Goal: Task Accomplishment & Management: Manage account settings

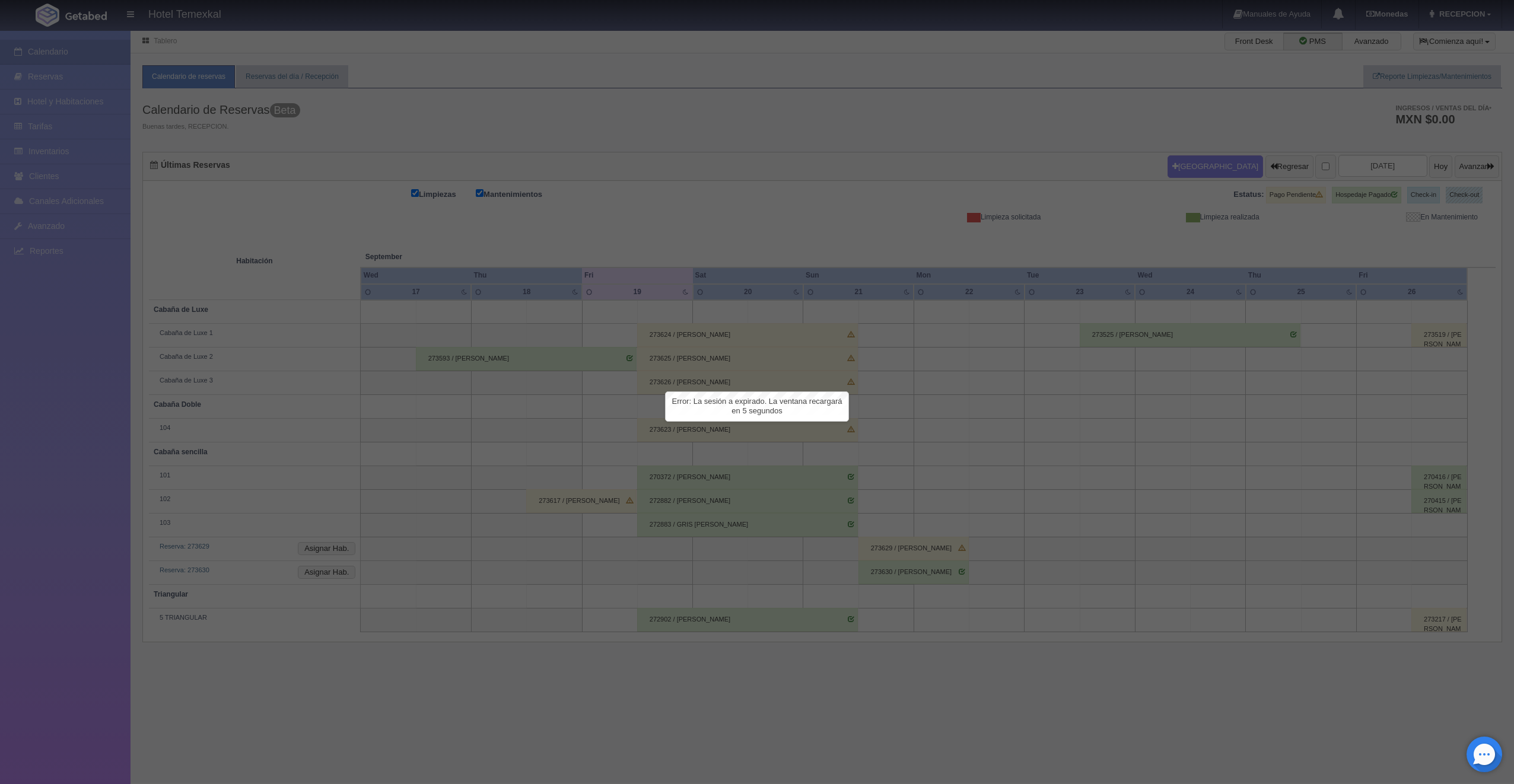
click at [1119, 317] on div at bounding box center [757, 392] width 1514 height 784
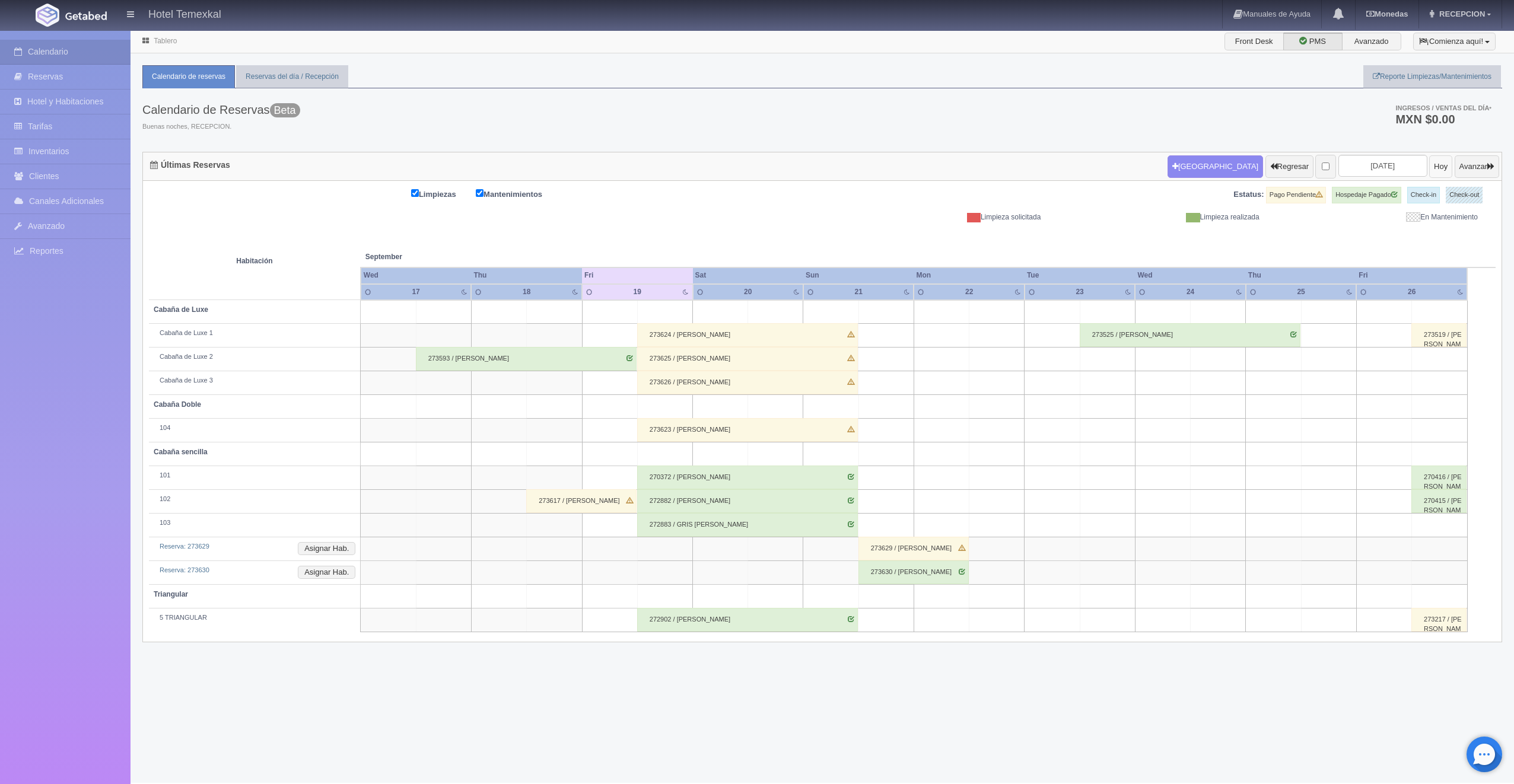
click at [1429, 172] on button "Hoy" at bounding box center [1440, 166] width 23 height 23
click at [1370, 164] on input "2025-09-19" at bounding box center [1382, 165] width 89 height 22
click at [1375, 167] on input "2025-09-19" at bounding box center [1382, 165] width 89 height 22
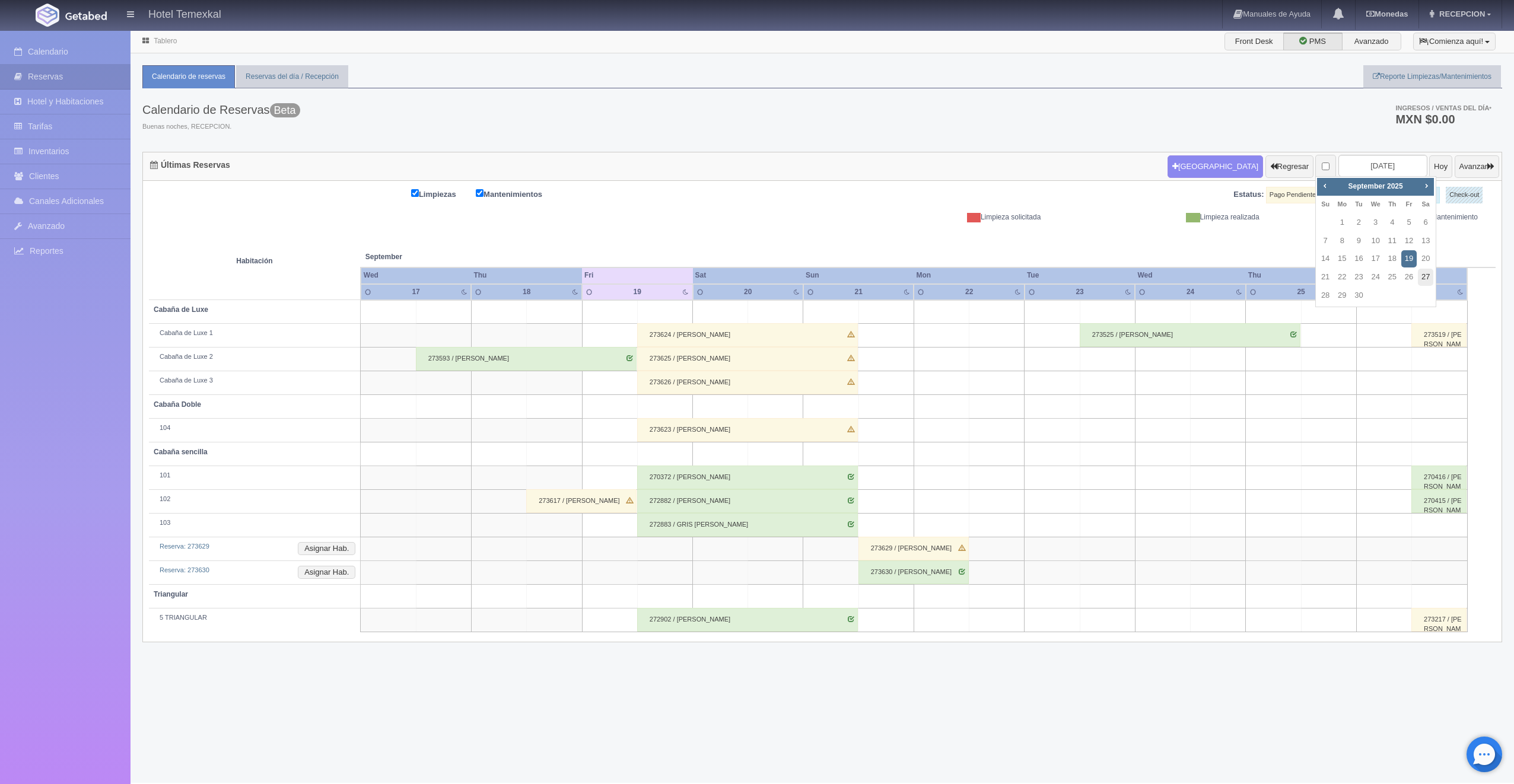
click at [1423, 281] on link "27" at bounding box center [1424, 277] width 15 height 17
type input "[DATE]"
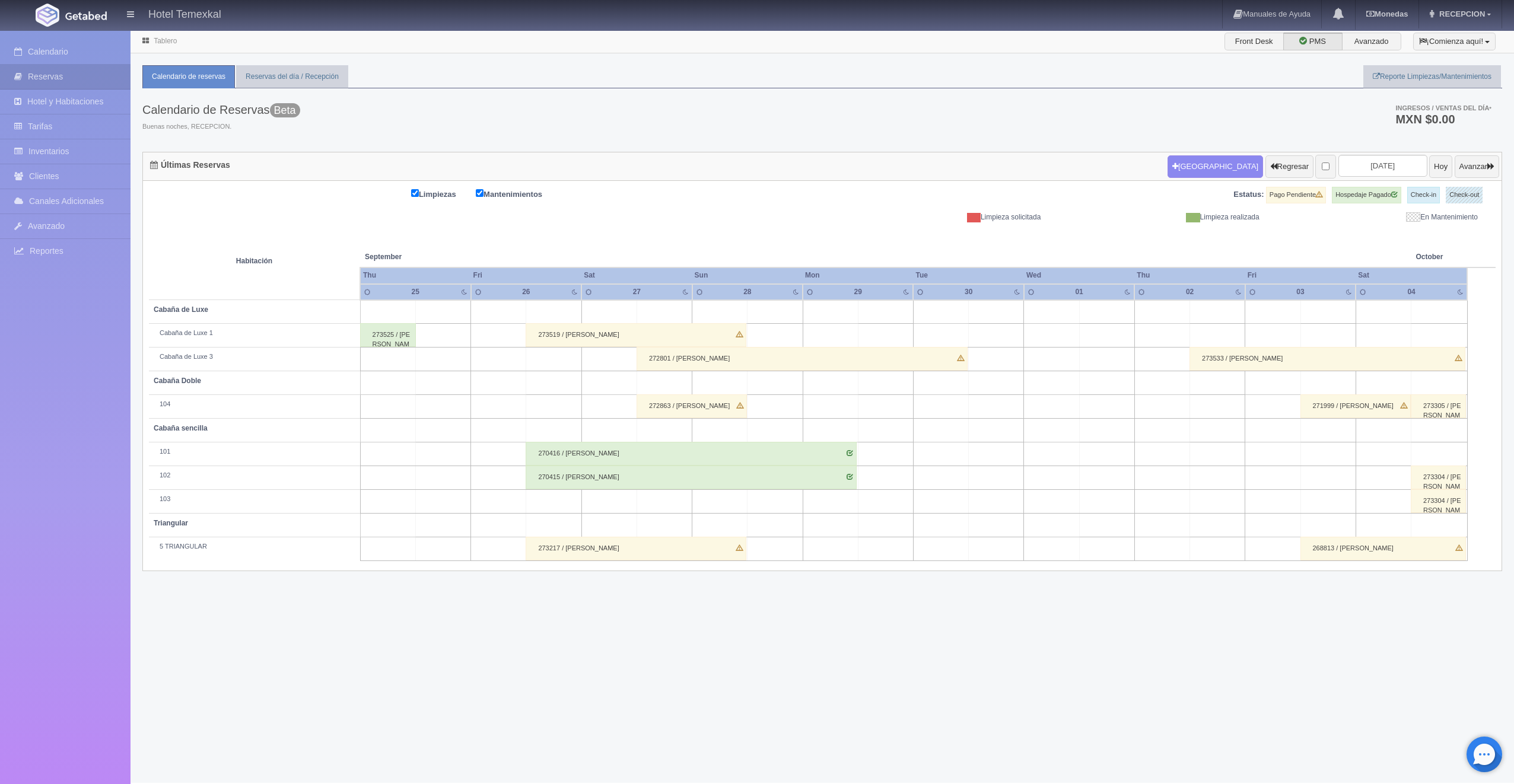
click at [649, 501] on td at bounding box center [664, 502] width 55 height 24
click at [653, 537] on button "[GEOGRAPHIC_DATA]" at bounding box center [667, 535] width 103 height 20
type input "27-09-2025"
type input "28-09-2025"
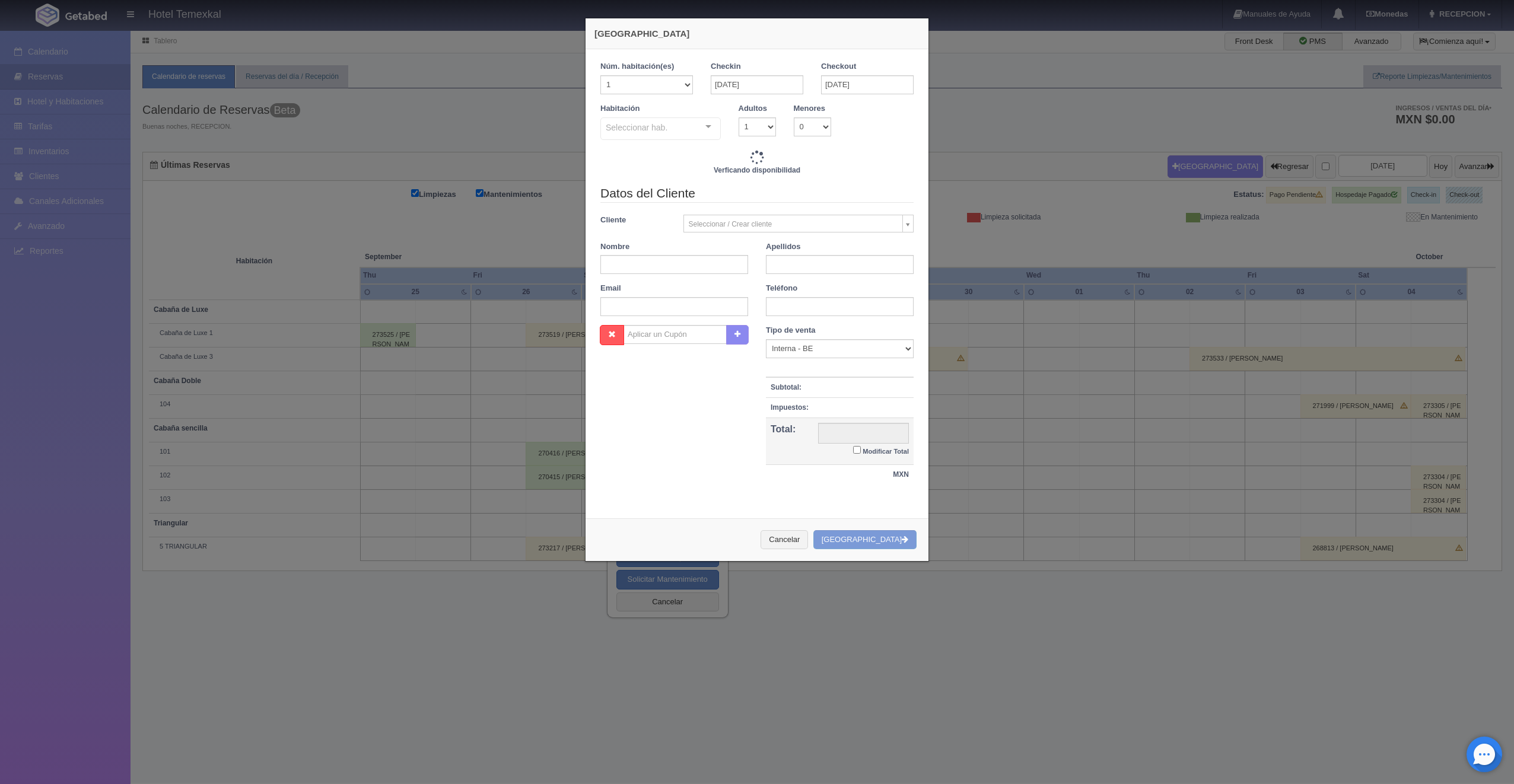
checkbox input "false"
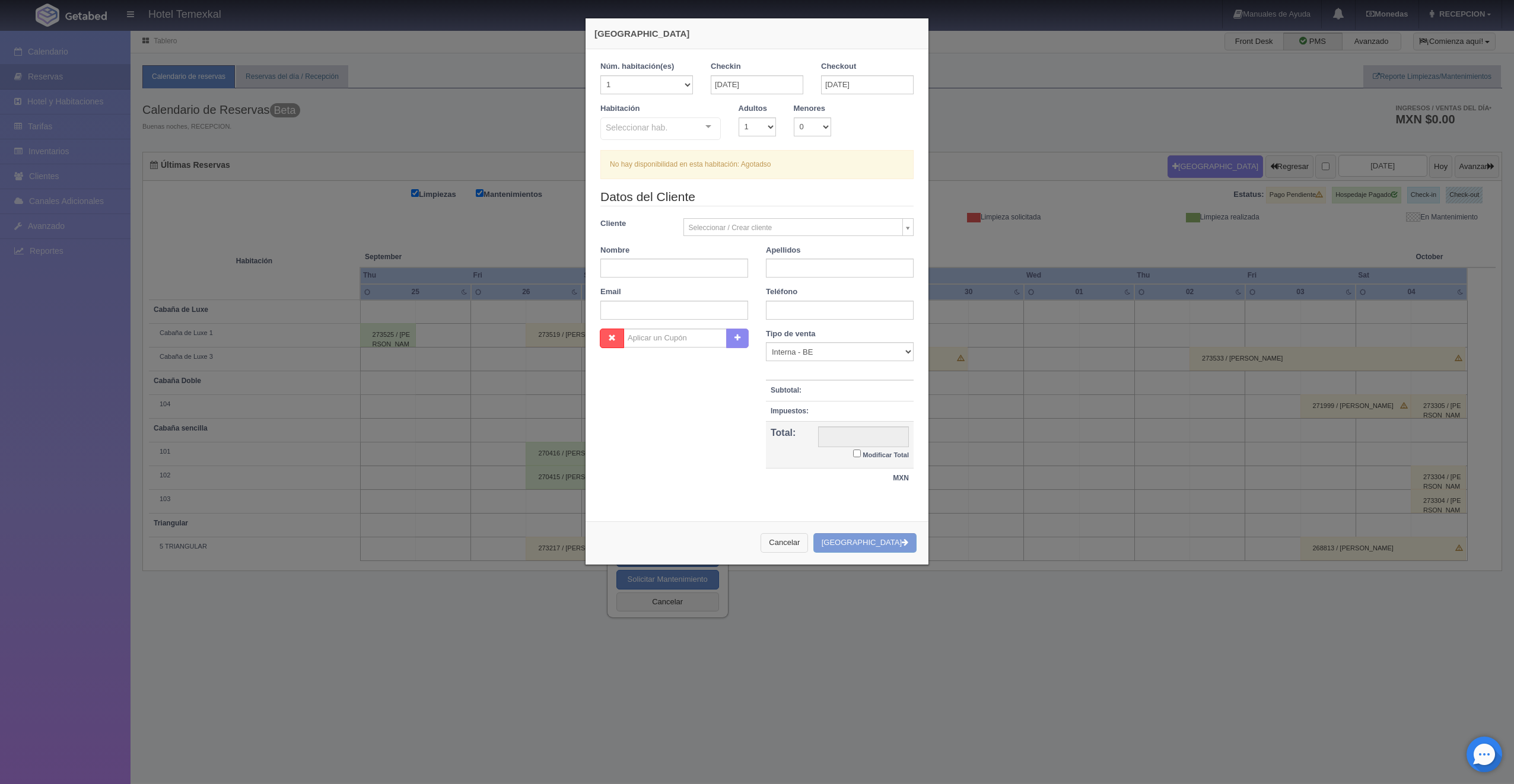
click at [795, 550] on button "Cancelar" at bounding box center [784, 543] width 48 height 20
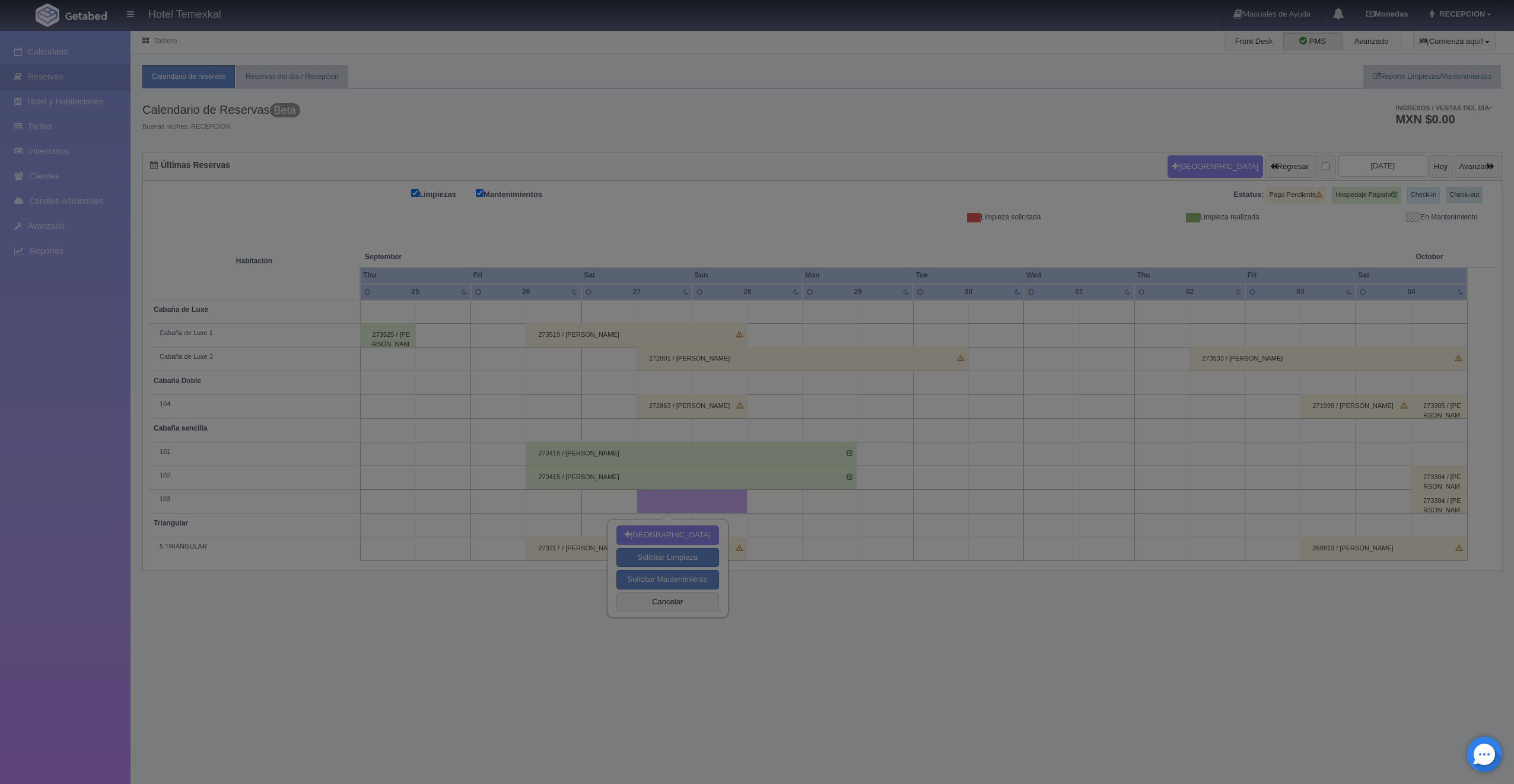
click at [795, 407] on button "Cancelar" at bounding box center [784, 397] width 48 height 20
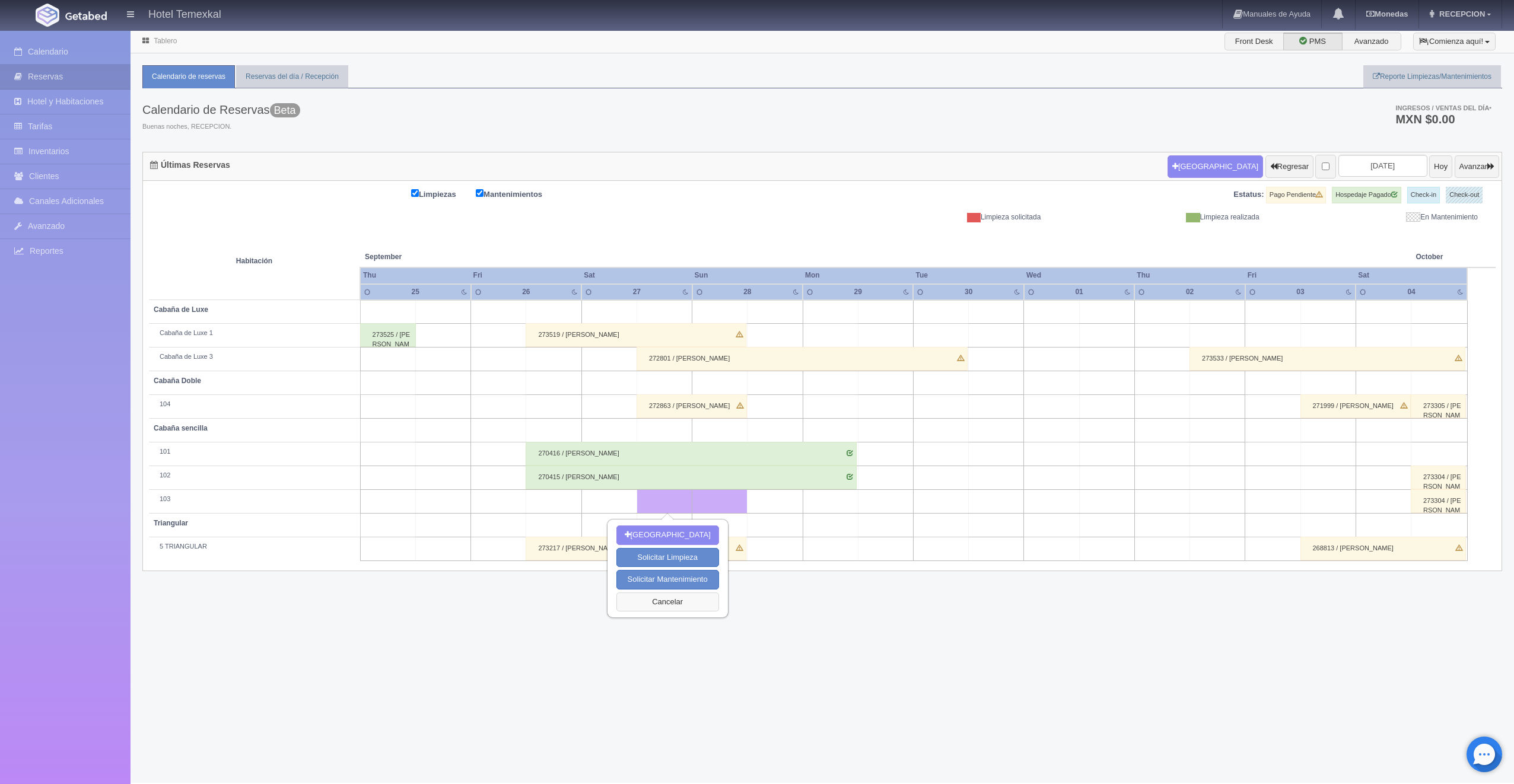
click at [672, 596] on button "Cancelar" at bounding box center [667, 603] width 103 height 20
click at [52, 144] on link "Inventarios" at bounding box center [65, 151] width 131 height 24
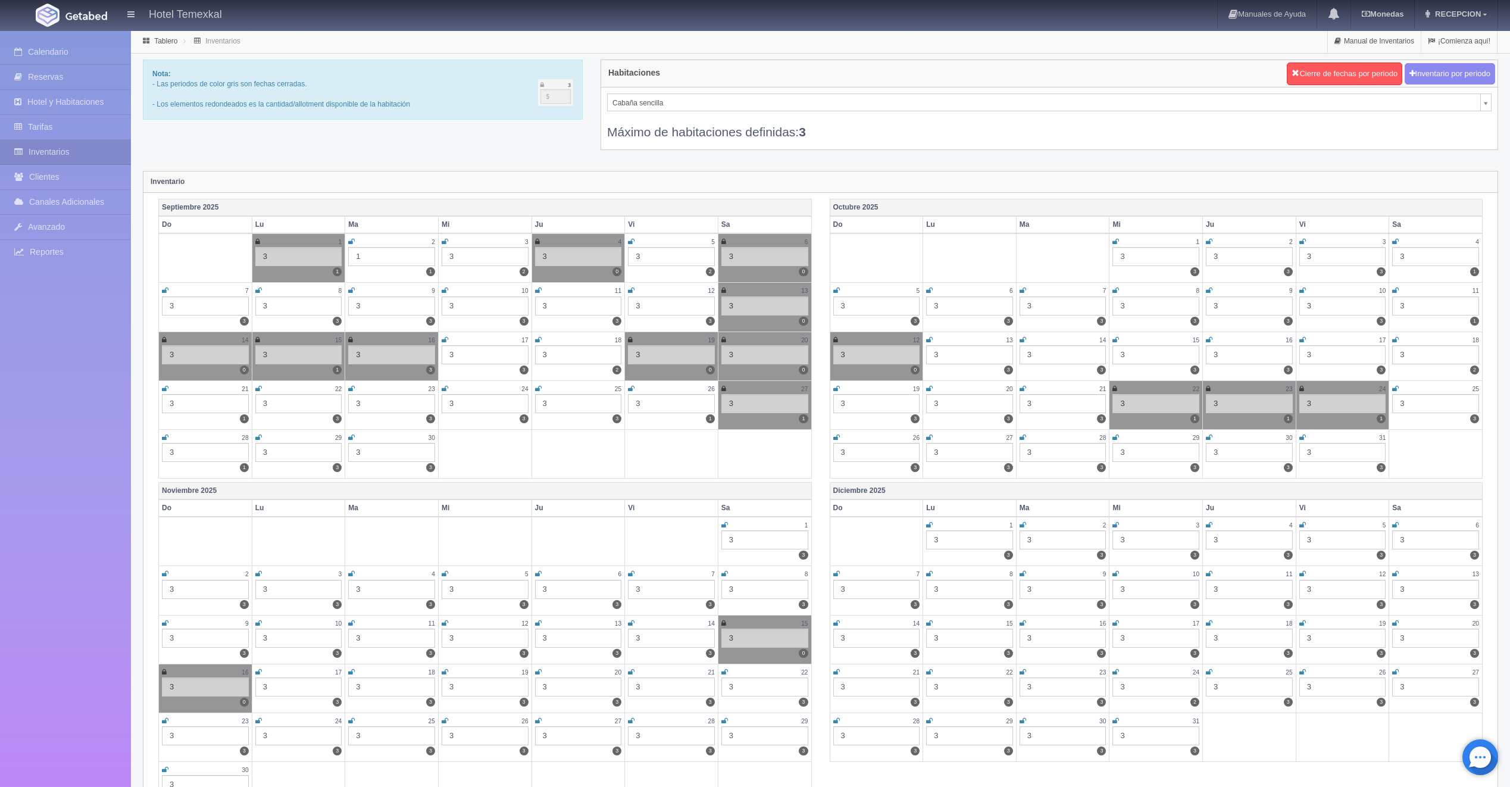
click at [721, 385] on icon at bounding box center [723, 388] width 5 height 7
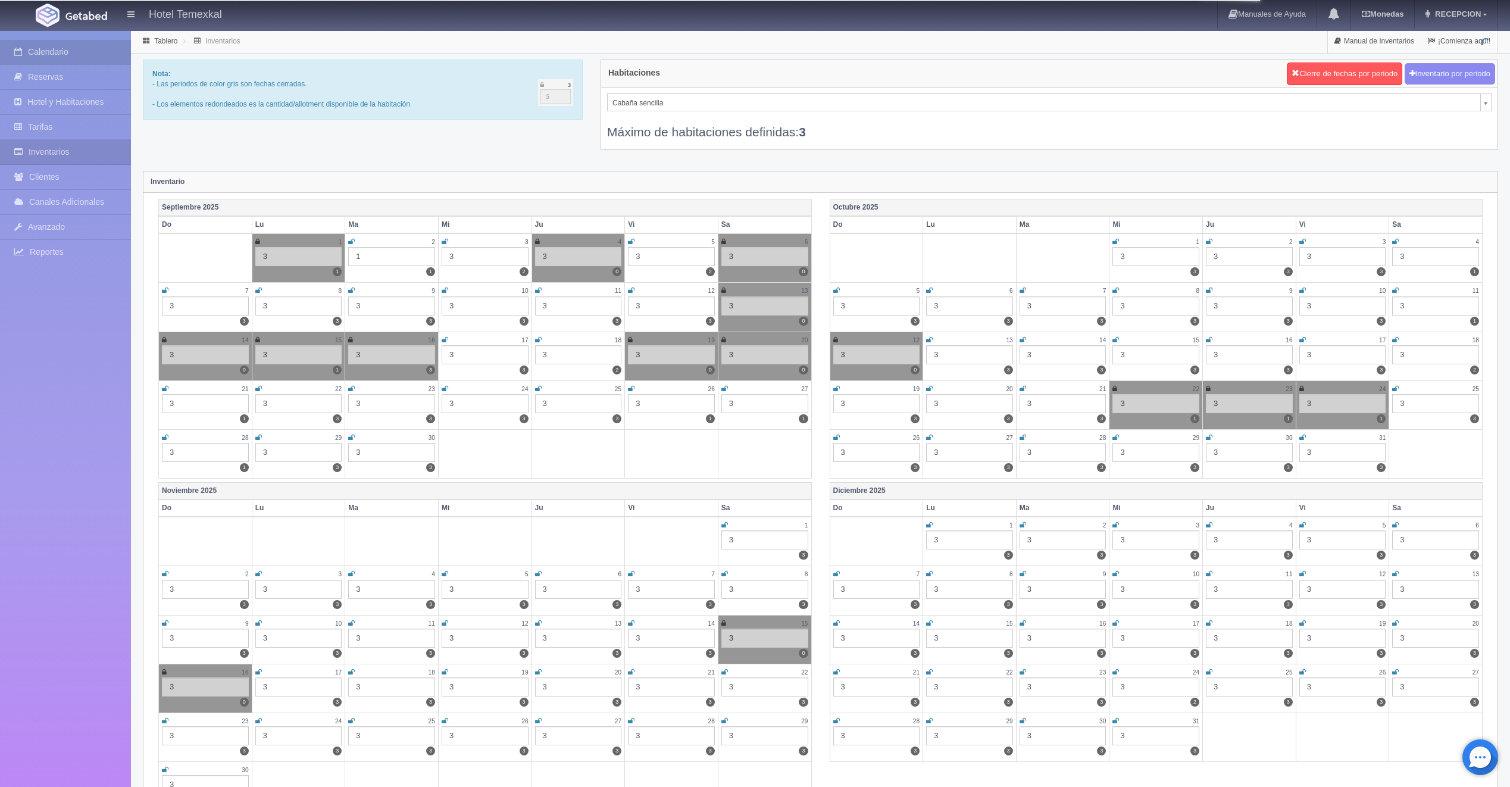
click at [63, 46] on link "Calendario" at bounding box center [65, 52] width 131 height 24
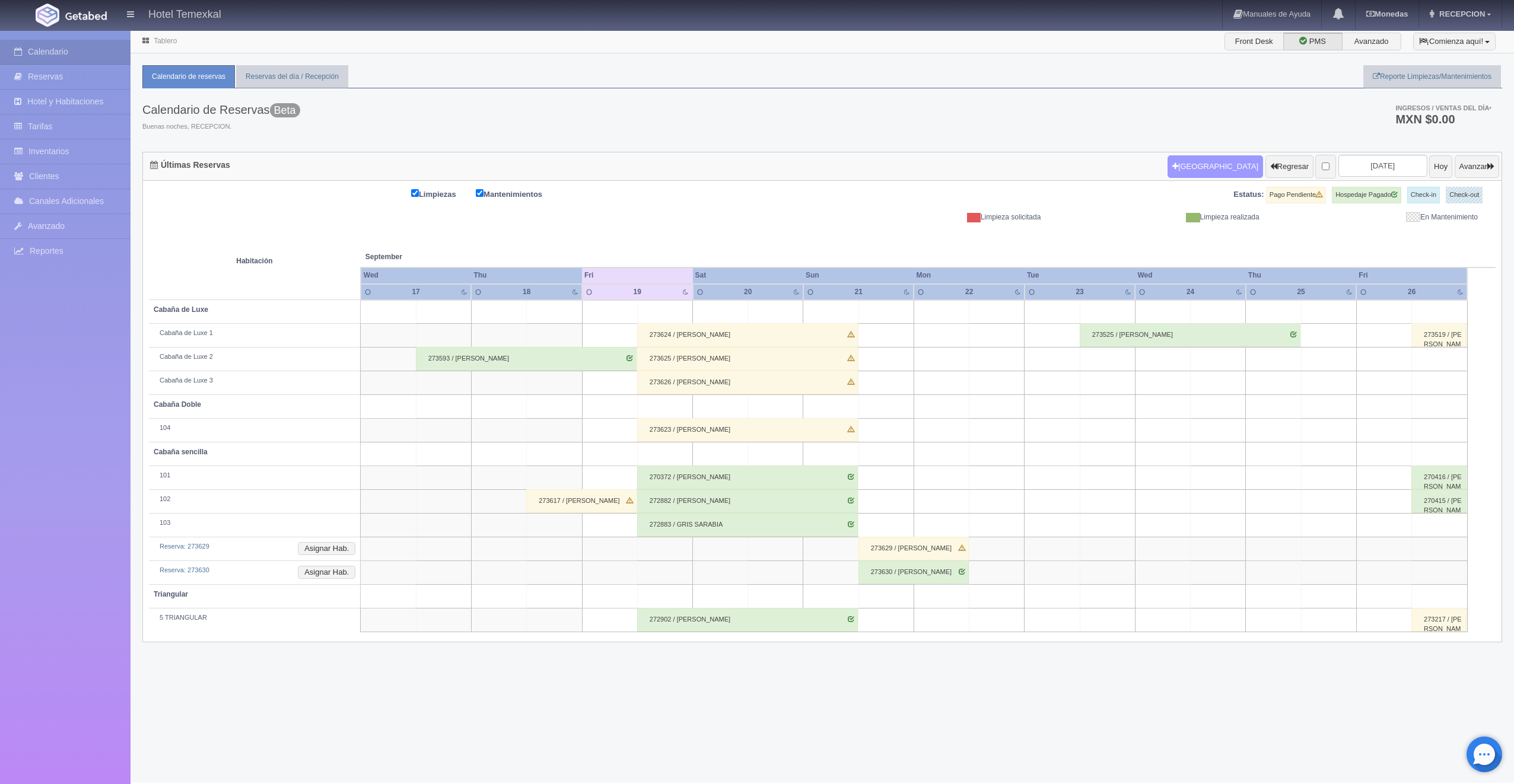
click at [1211, 161] on button "[GEOGRAPHIC_DATA]" at bounding box center [1215, 166] width 96 height 23
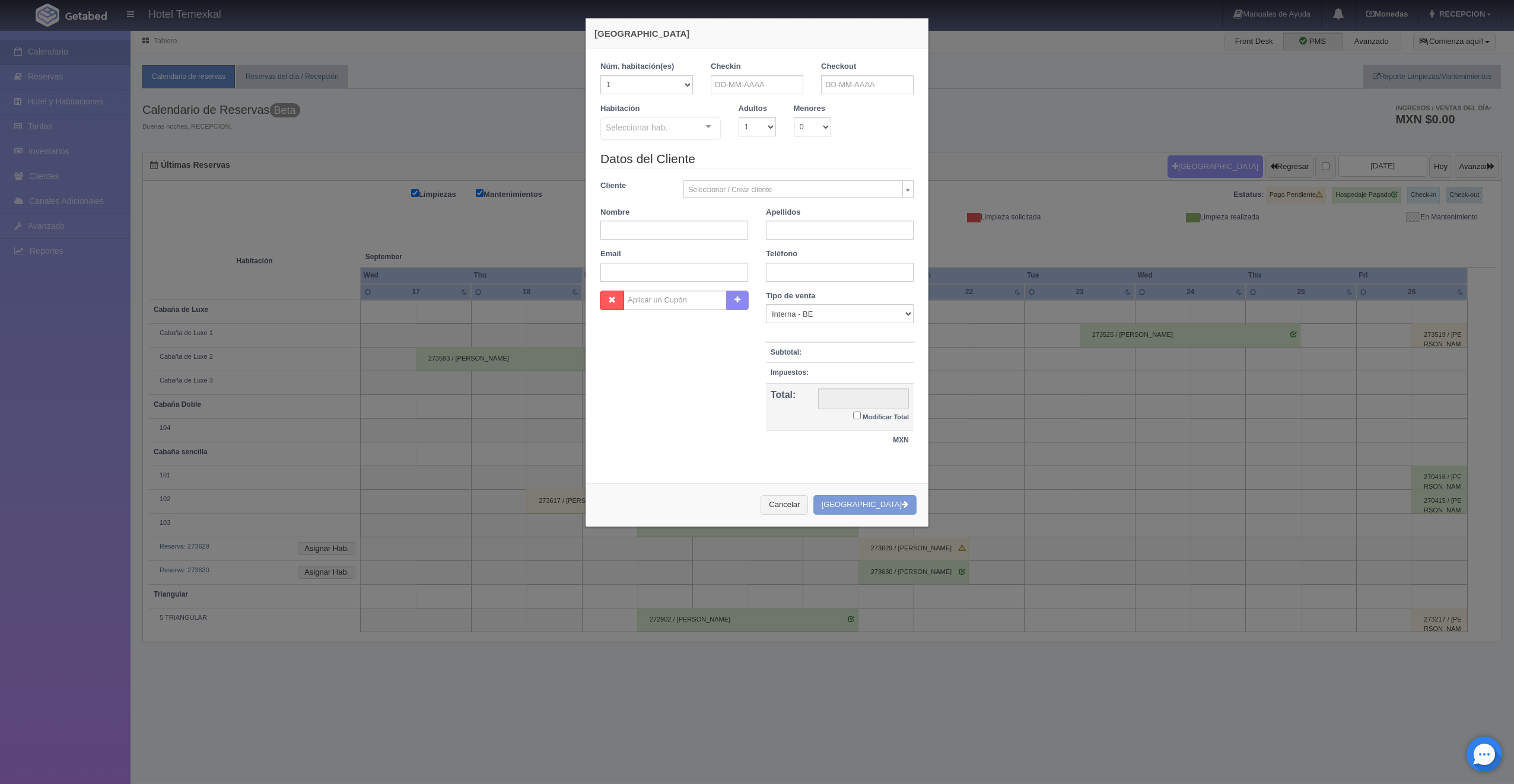
checkbox input "false"
click at [737, 90] on input "text" at bounding box center [757, 85] width 93 height 19
click at [817, 192] on link "27" at bounding box center [816, 194] width 15 height 17
type input "[DATE]"
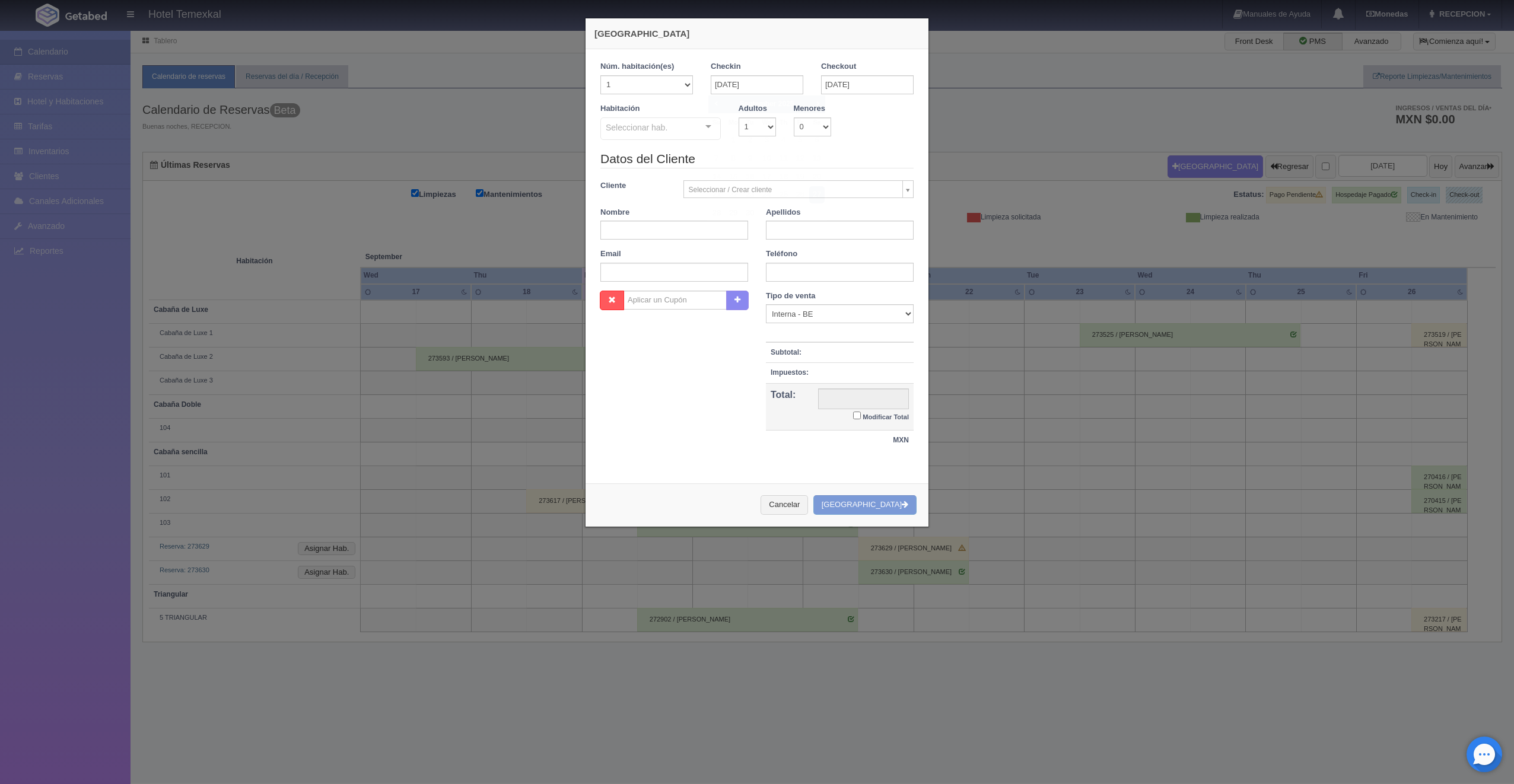
checkbox input "false"
click at [842, 85] on input "[DATE]" at bounding box center [867, 85] width 93 height 19
click at [828, 210] on link "28" at bounding box center [826, 212] width 15 height 17
type input "28-09-2025"
click at [828, 210] on link "28" at bounding box center [826, 212] width 15 height 17
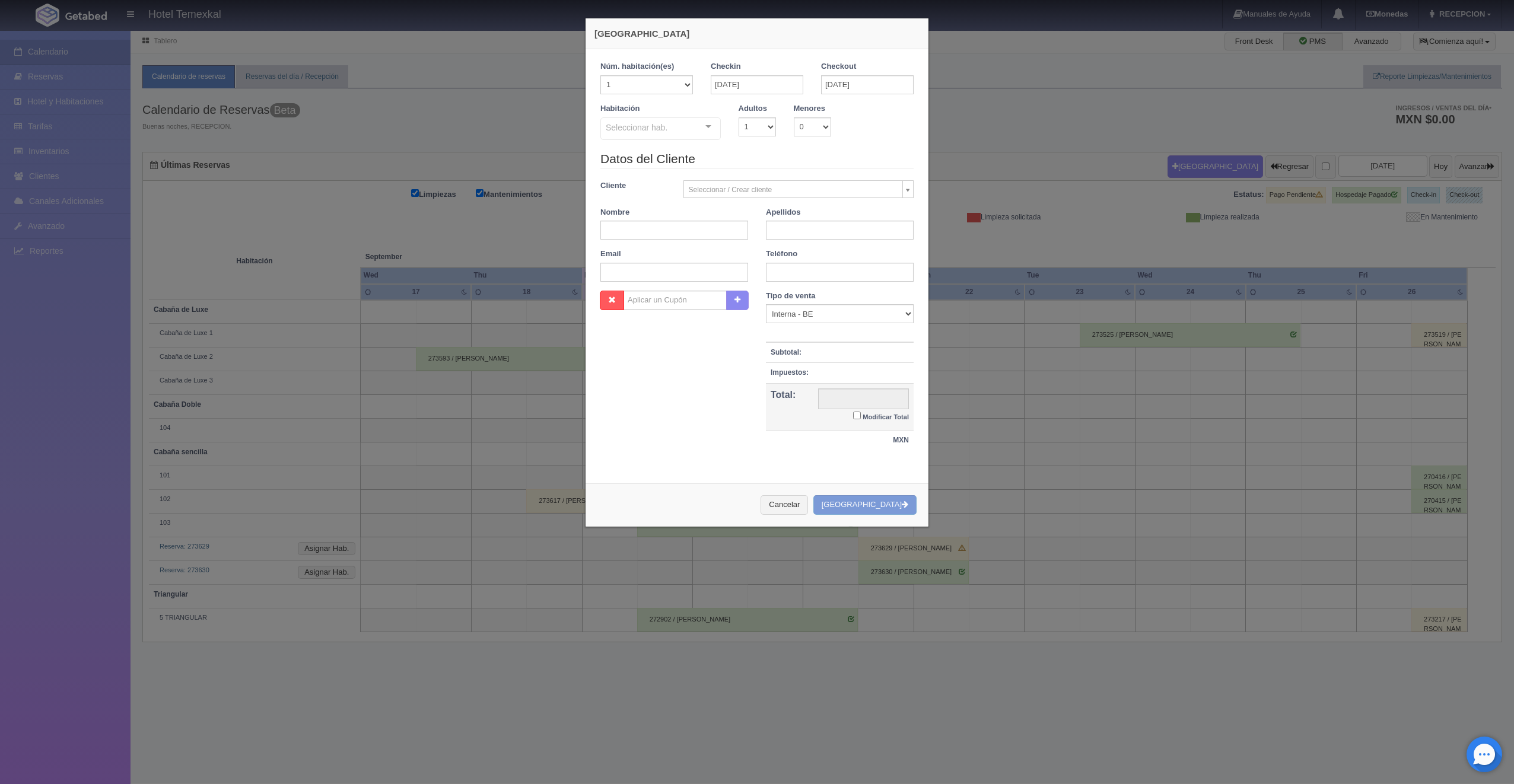
click at [669, 116] on div "Habitación Seleccionar hab. Cabaña sencilla Cabaña sencilla - Sin asignar 103 T…" at bounding box center [660, 123] width 139 height 38
click at [668, 124] on div "Seleccionar hab." at bounding box center [660, 129] width 121 height 23
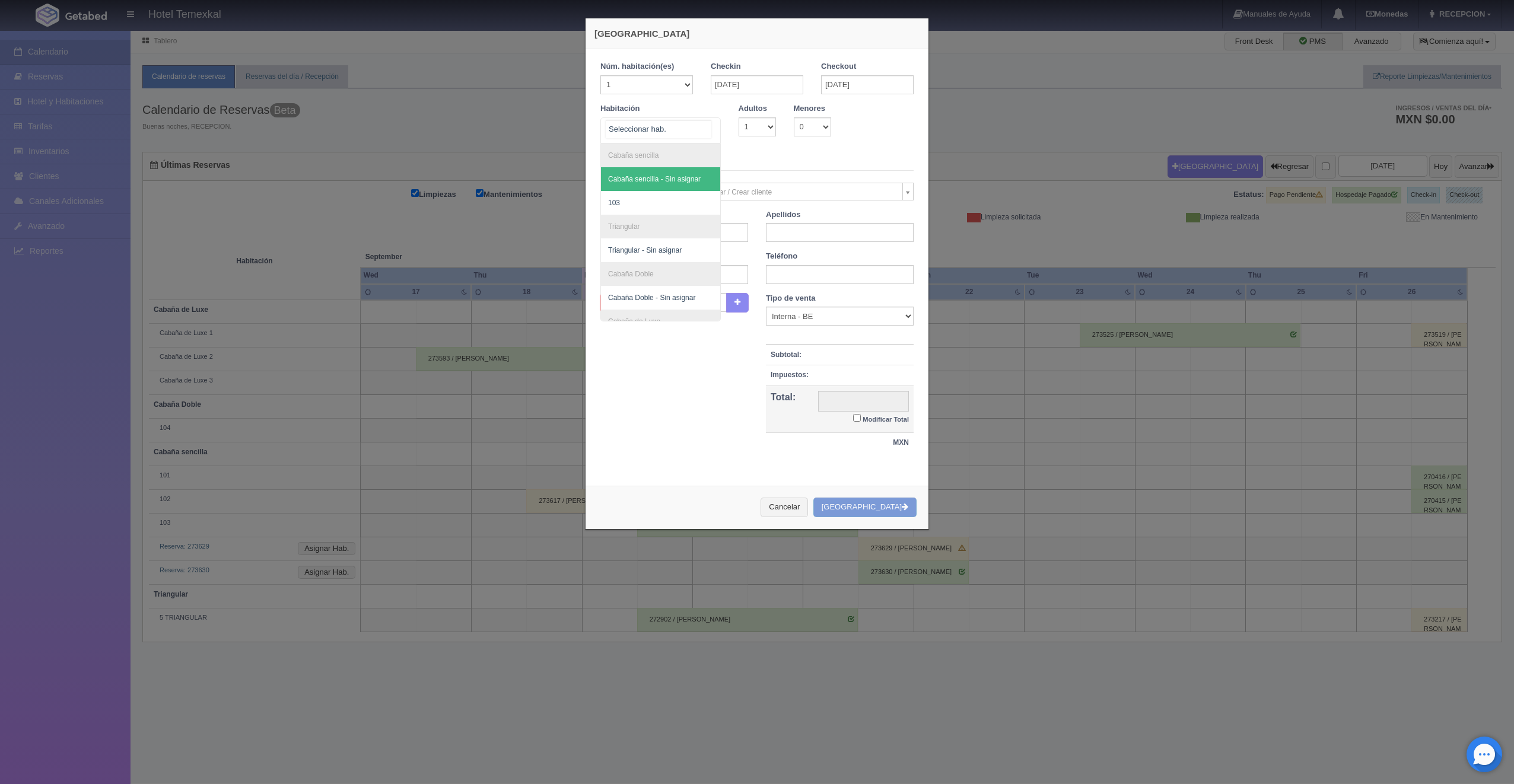
click at [660, 186] on span "Cabaña sencilla - Sin asignar" at bounding box center [661, 179] width 120 height 24
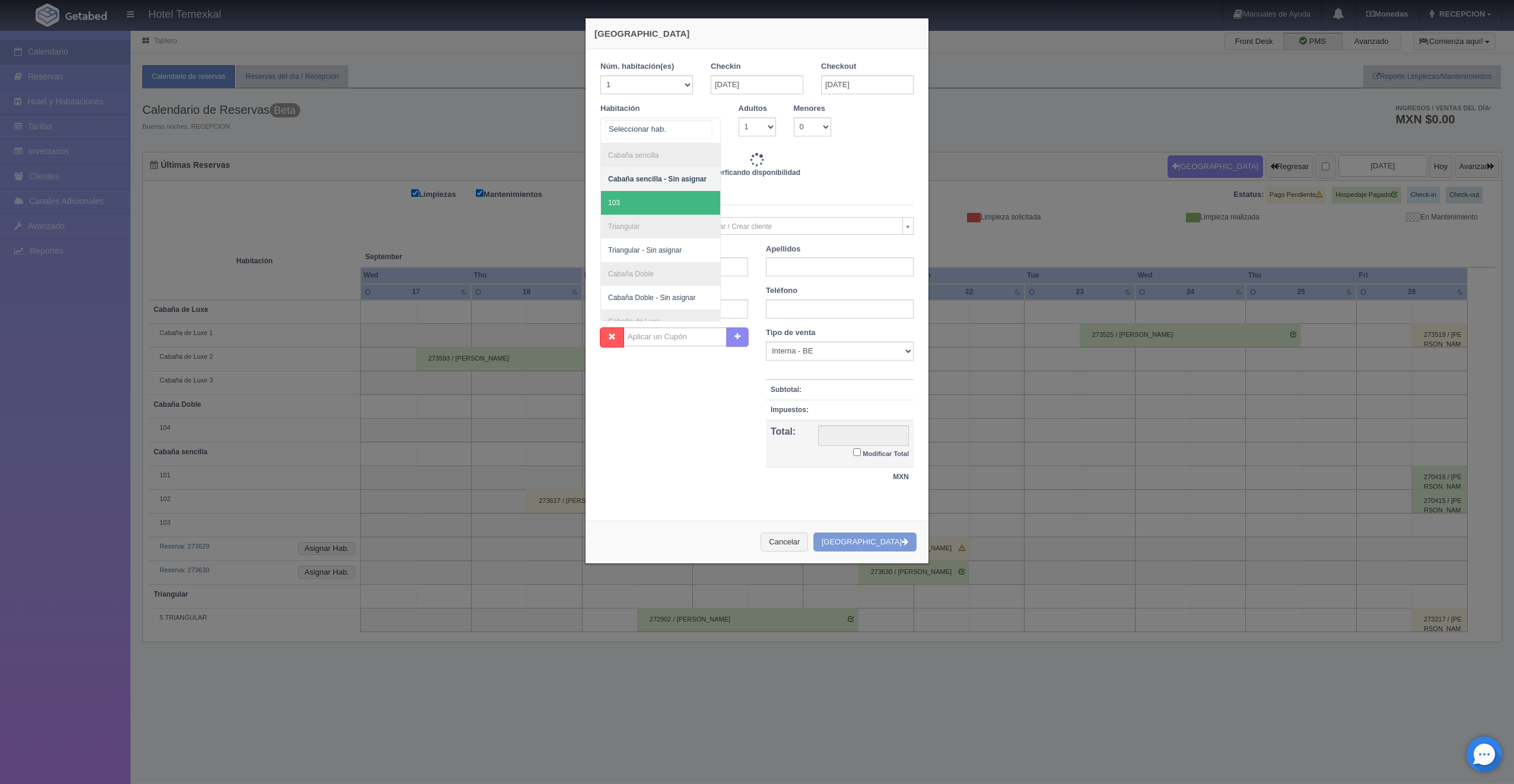
click at [662, 211] on span "103" at bounding box center [661, 203] width 120 height 24
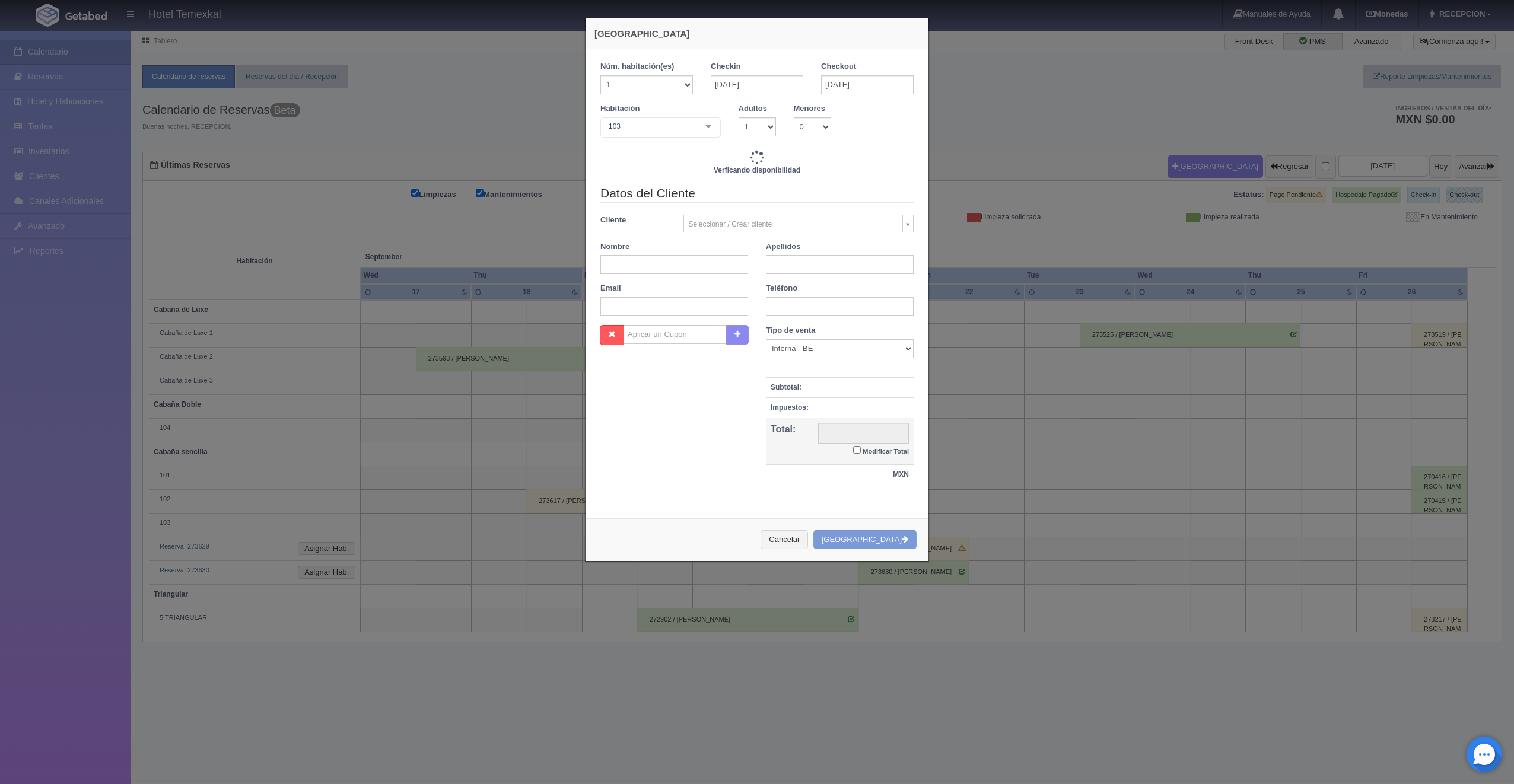
checkbox input "false"
type input "4000.00"
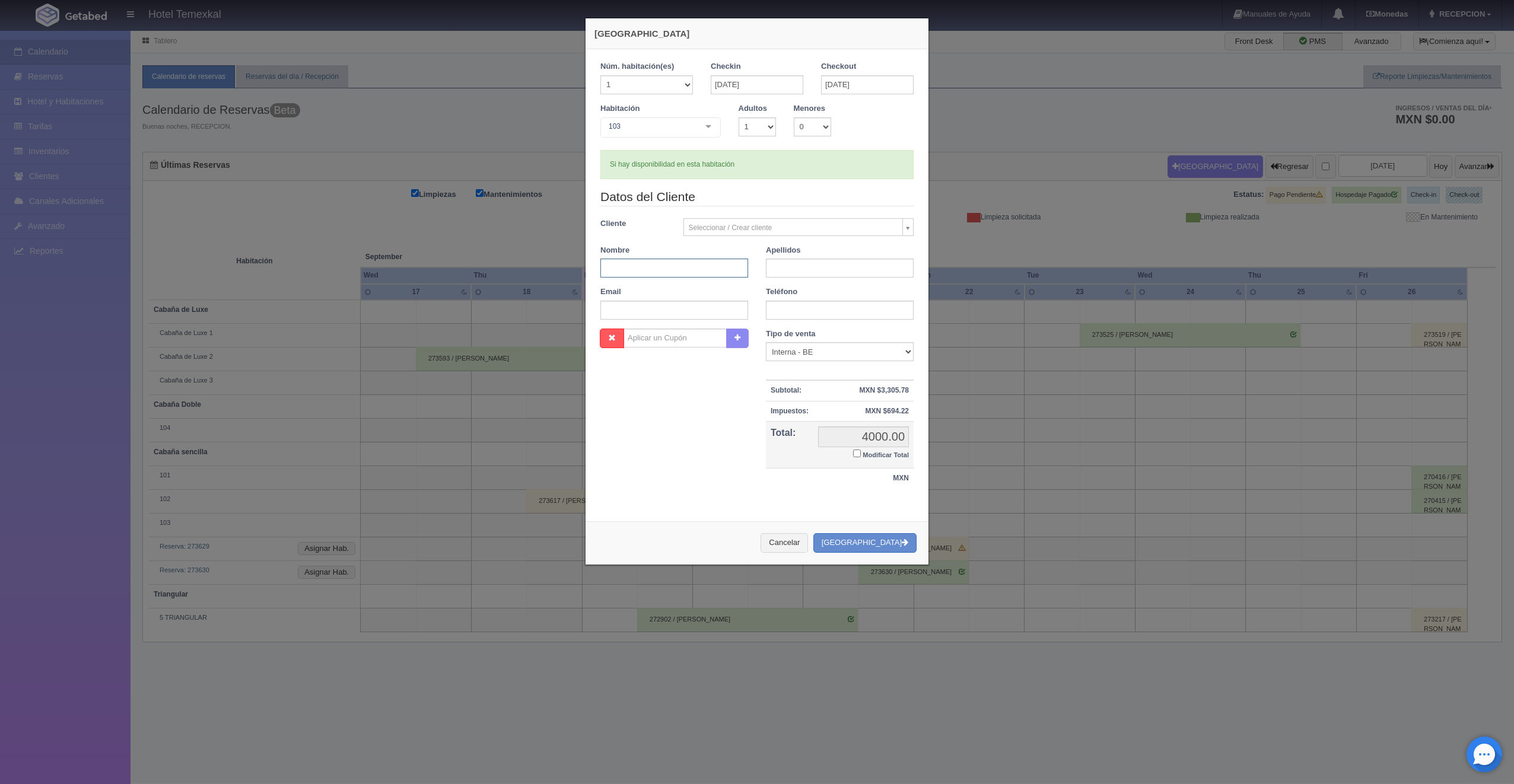
click at [653, 273] on input "text" at bounding box center [674, 267] width 148 height 19
checkbox input "false"
type input "JESUS"
click at [793, 264] on input "text" at bounding box center [839, 267] width 148 height 19
type input "DE LA ROSA"
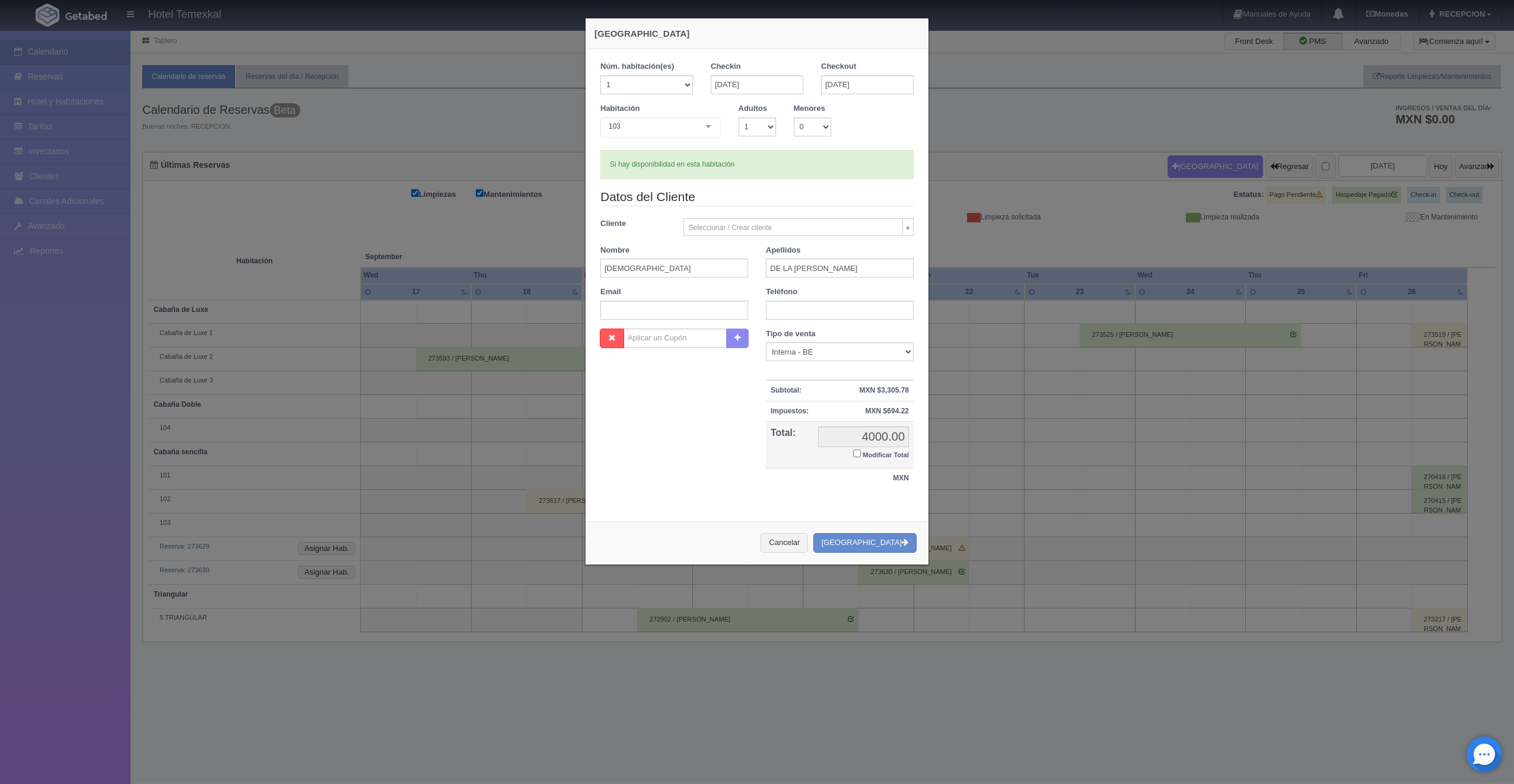
click at [853, 451] on input "Modificar Total" at bounding box center [857, 453] width 8 height 8
checkbox input "true"
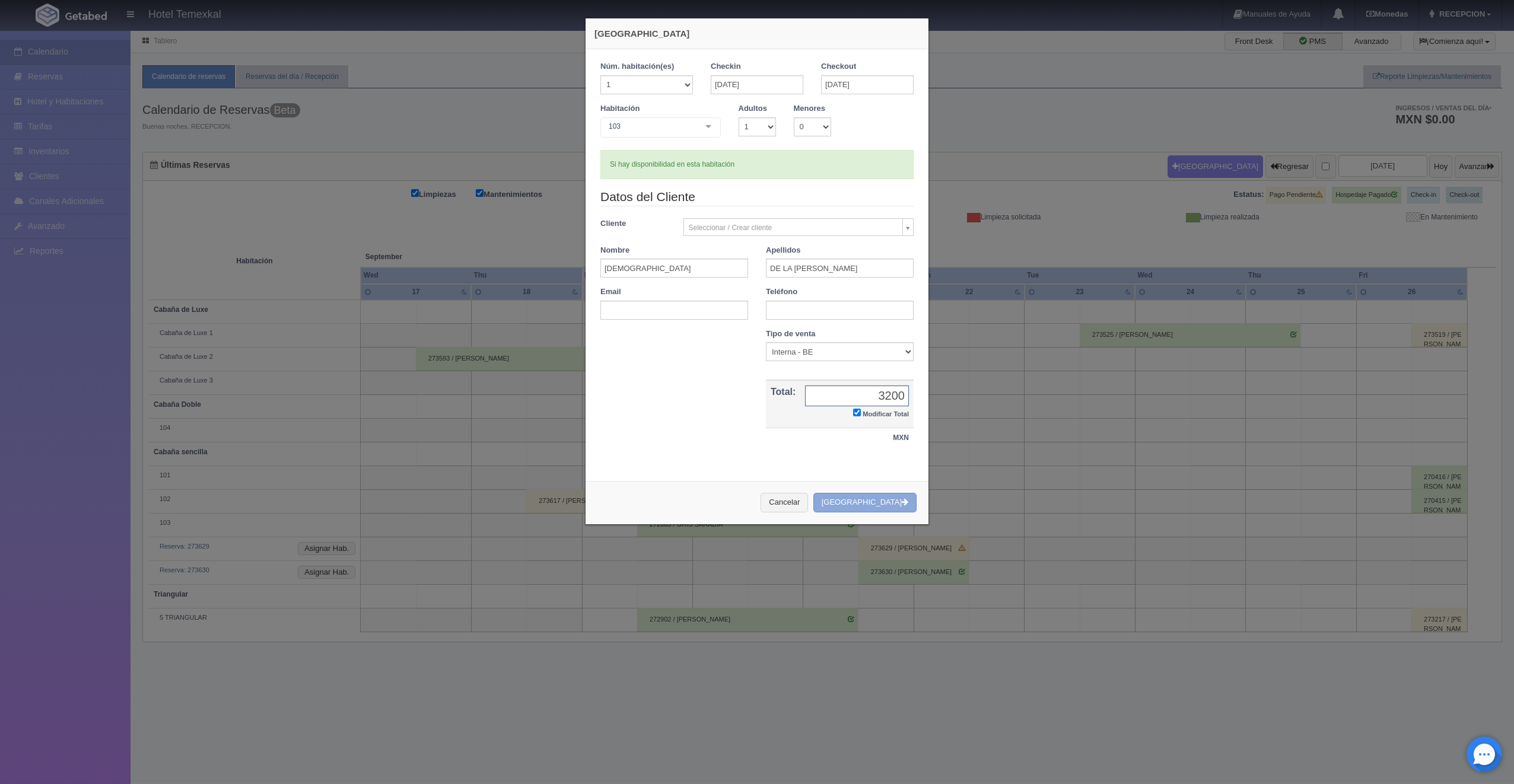
type input "3200"
click at [893, 498] on button "Crear Reserva" at bounding box center [865, 503] width 104 height 20
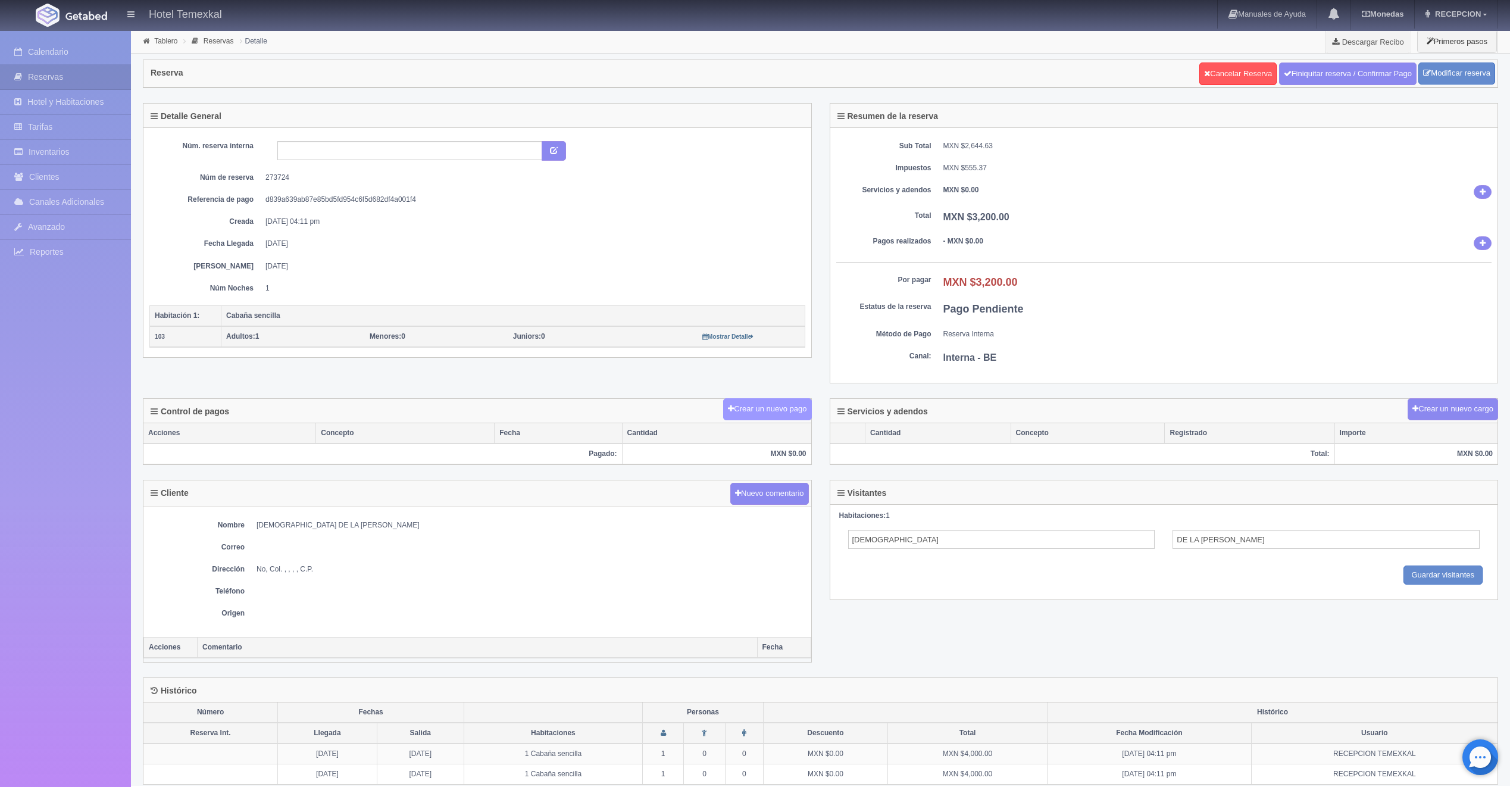
click at [798, 410] on button "Crear un nuevo pago" at bounding box center [767, 409] width 88 height 22
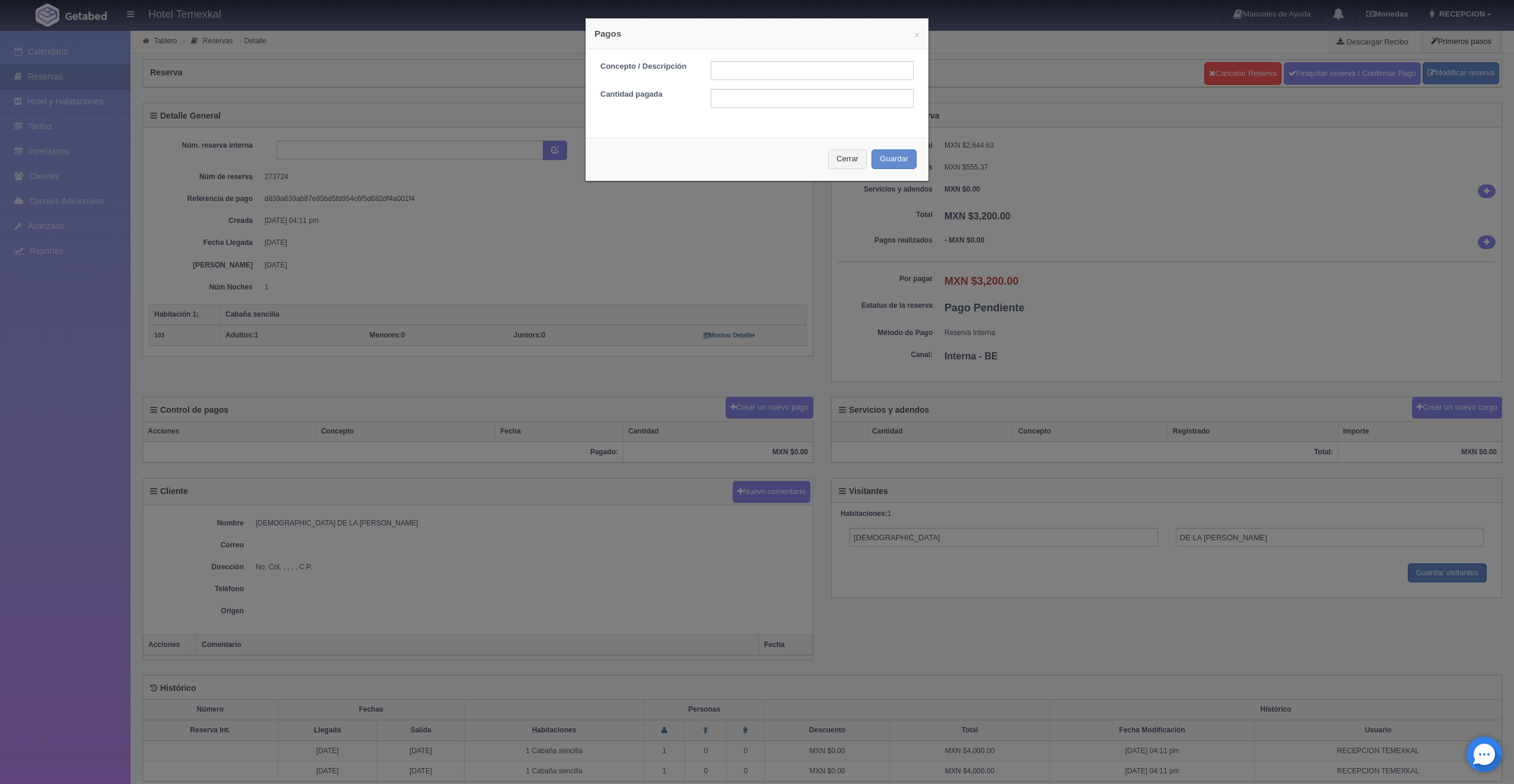
click at [804, 54] on div "Concepto / Descripción Cantidad pagada" at bounding box center [757, 89] width 343 height 80
click at [802, 69] on input "text" at bounding box center [812, 70] width 203 height 19
type input "PRIMER ABONO"
click at [737, 96] on input "4550" at bounding box center [812, 98] width 203 height 19
type input "4"
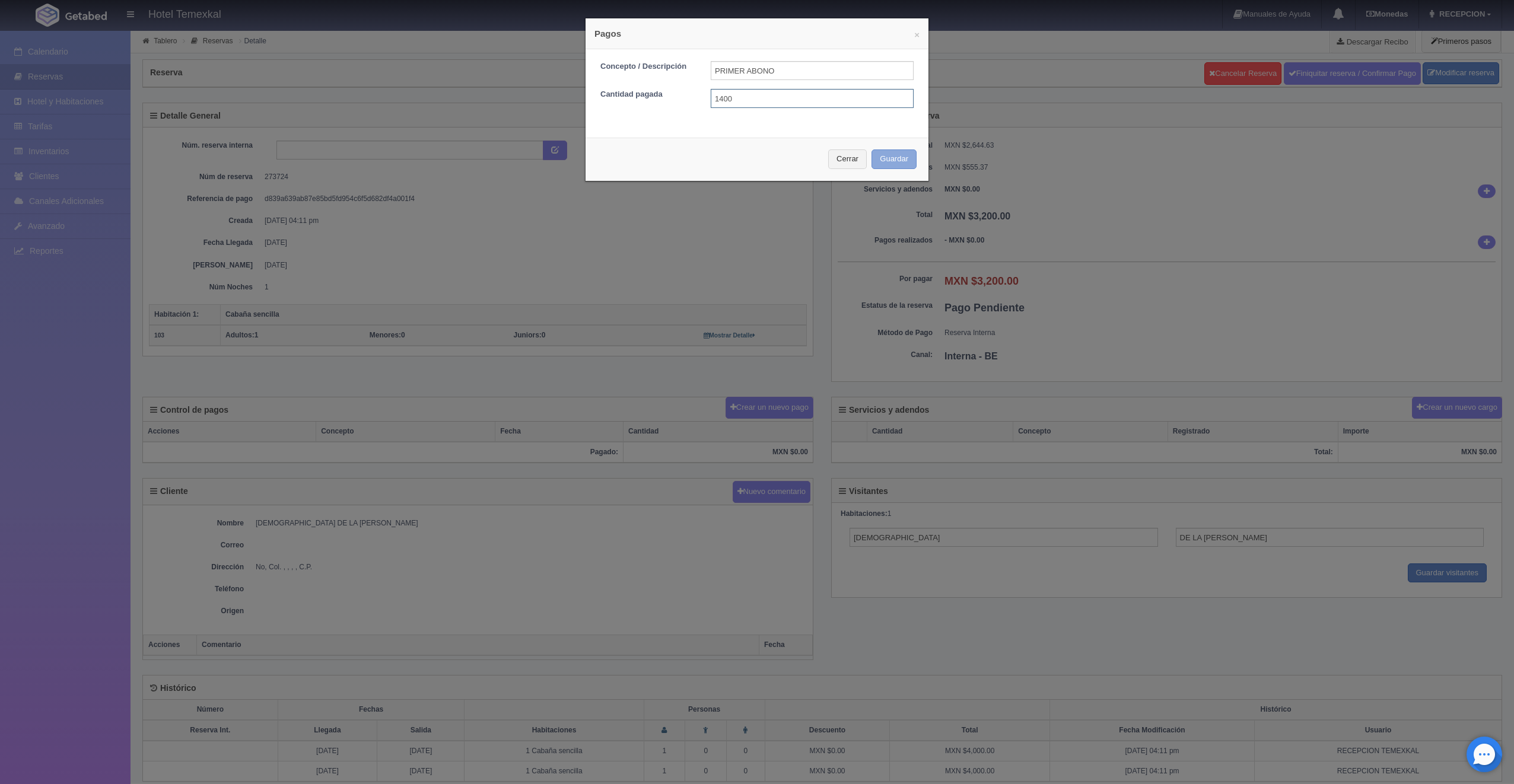
type input "1400"
click at [892, 165] on button "Guardar" at bounding box center [893, 159] width 45 height 20
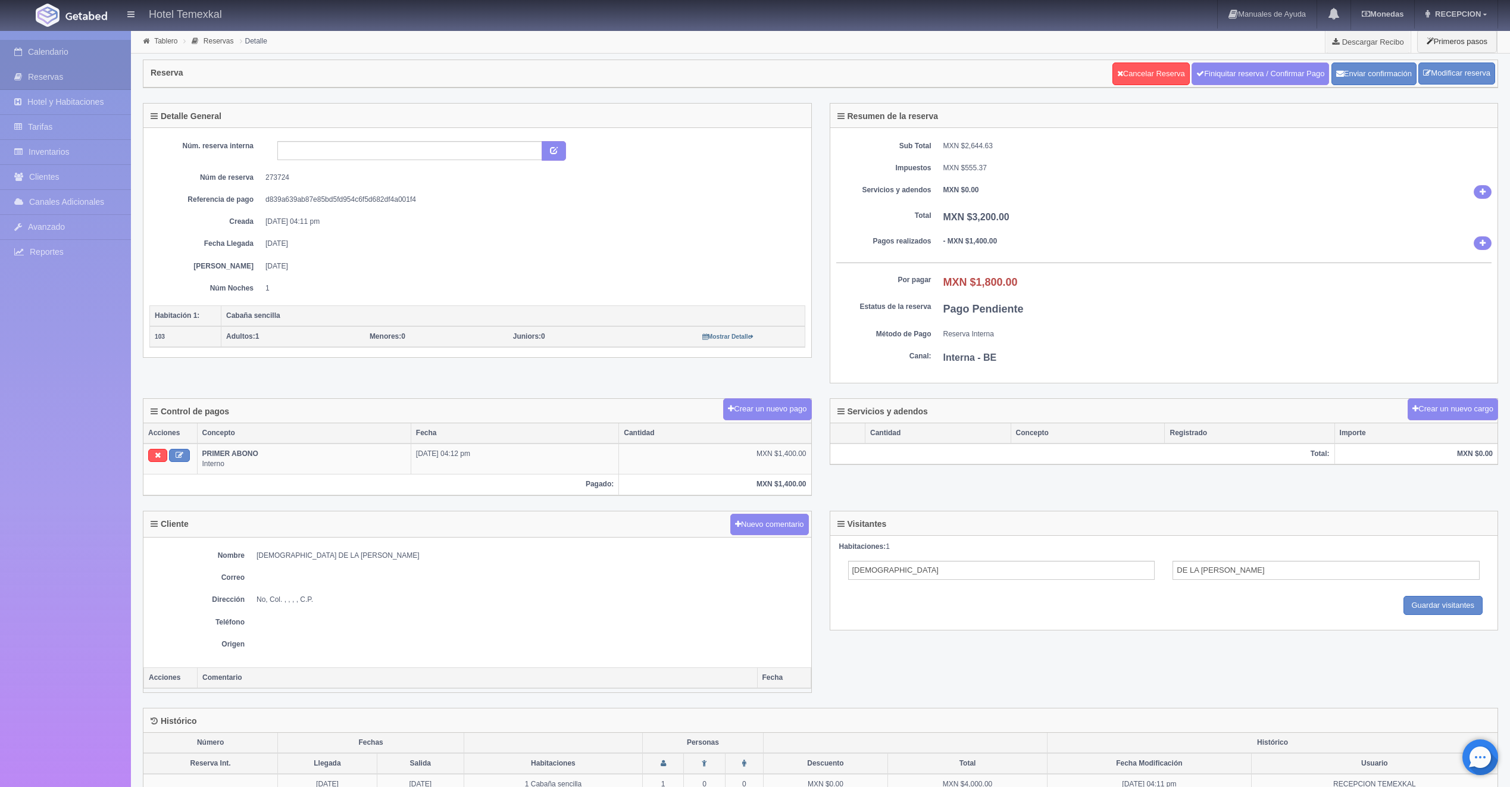
click at [77, 52] on link "Calendario" at bounding box center [65, 52] width 131 height 24
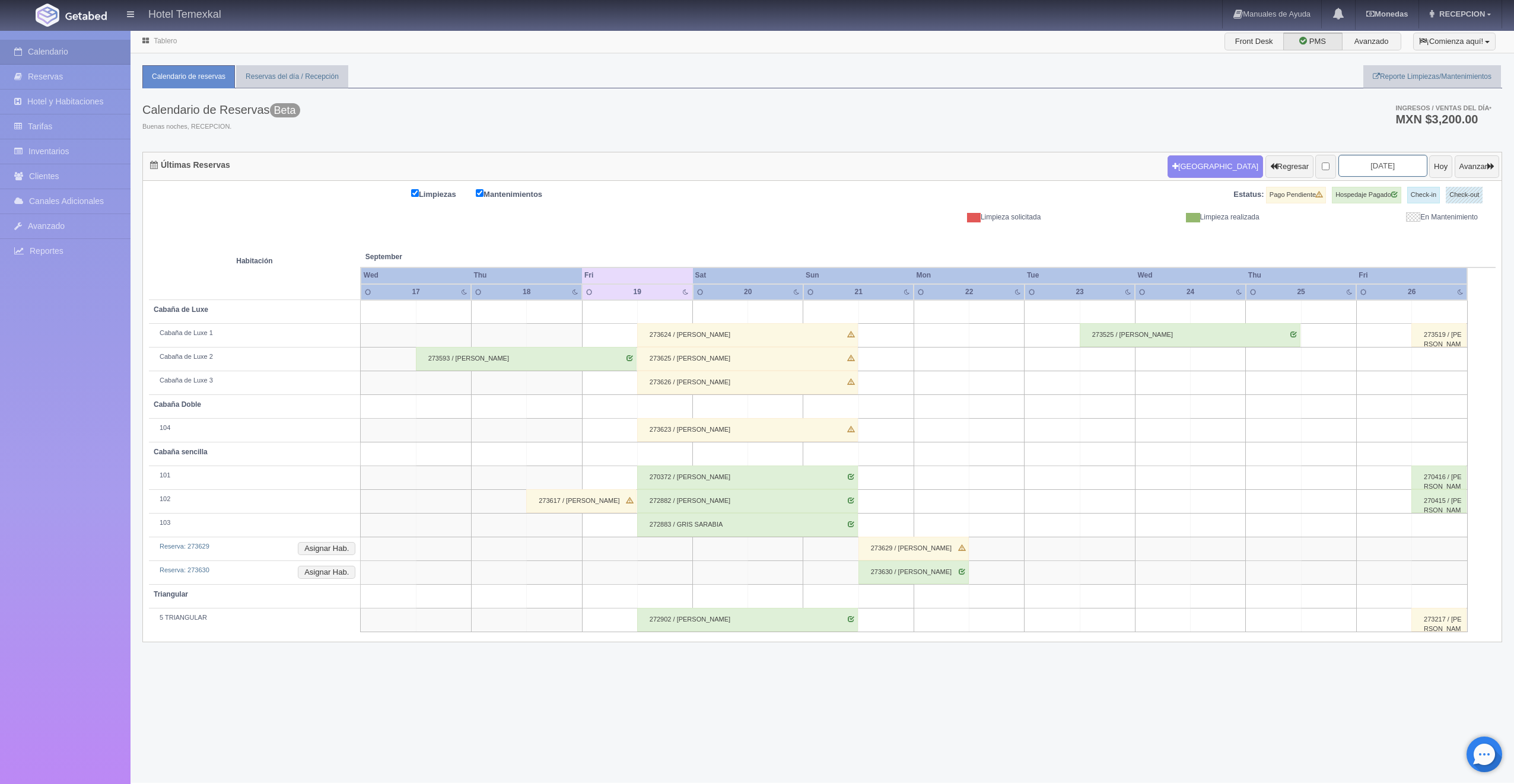
click at [1339, 163] on input "2025-09-19" at bounding box center [1382, 165] width 89 height 22
click at [1423, 277] on link "27" at bounding box center [1424, 277] width 15 height 17
type input "2025-09-27"
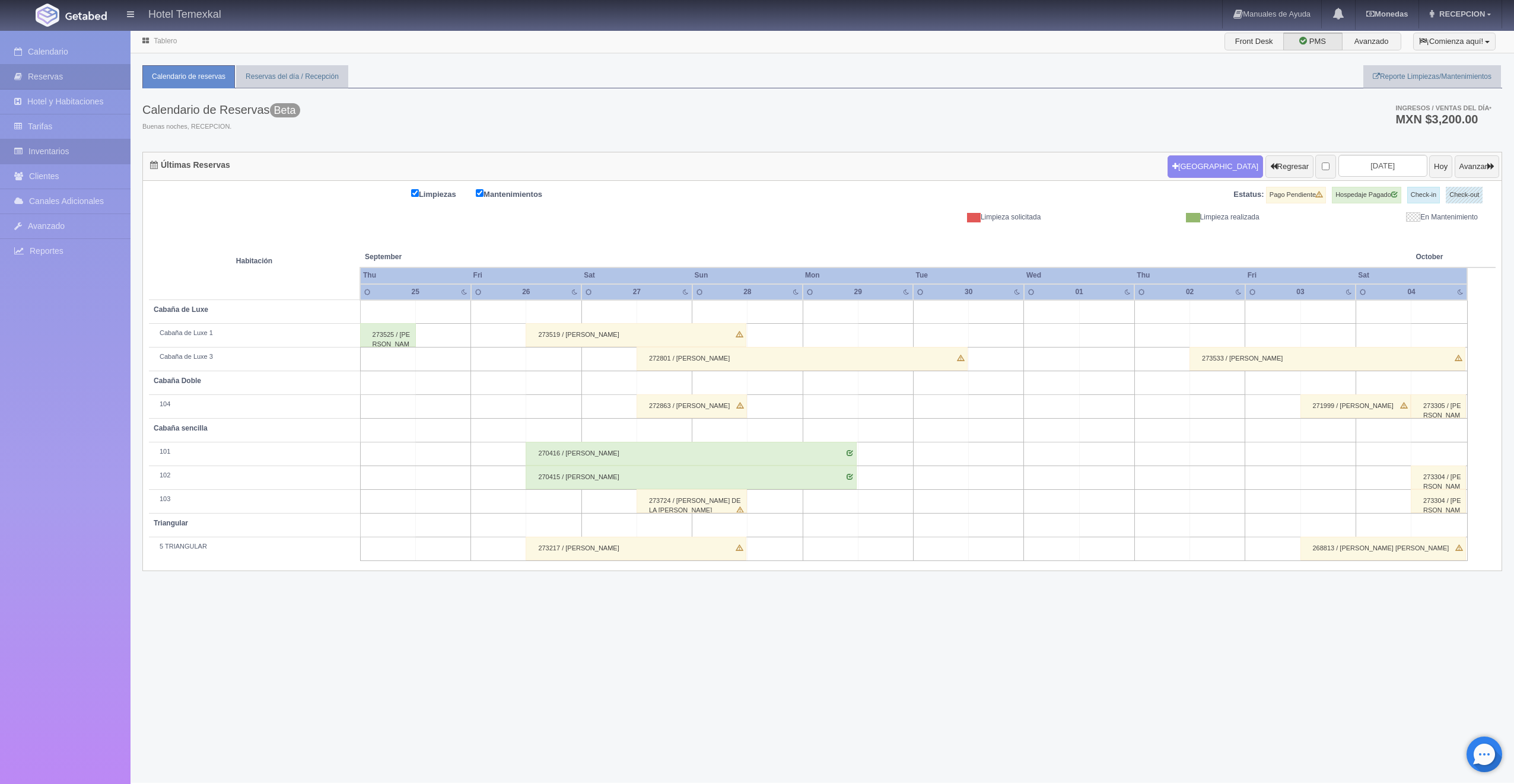
click at [90, 146] on link "Inventarios" at bounding box center [65, 151] width 131 height 24
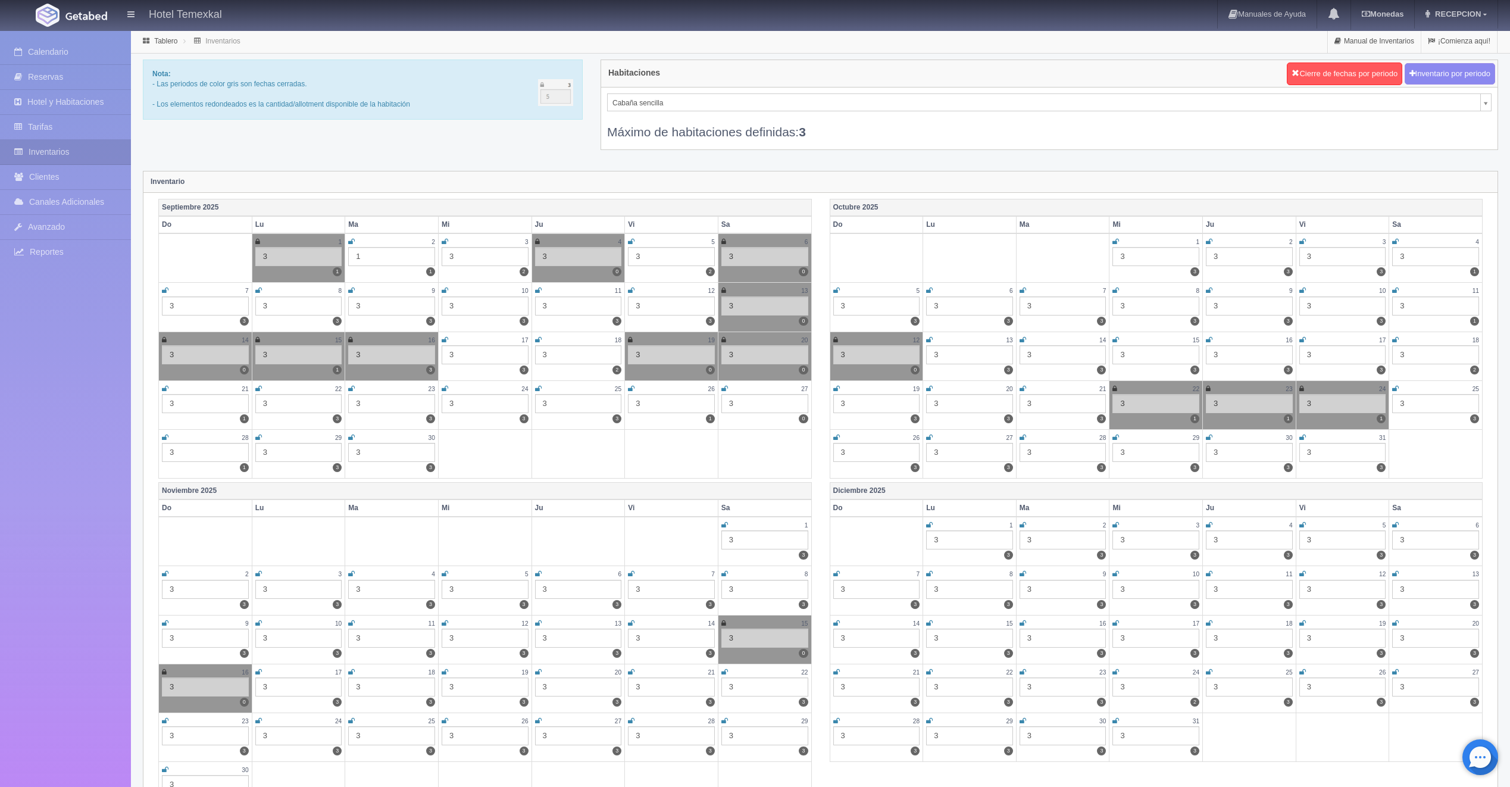
click at [727, 384] on link at bounding box center [724, 389] width 7 height 10
click at [725, 387] on icon at bounding box center [724, 388] width 7 height 7
